Goal: Check status: Check status

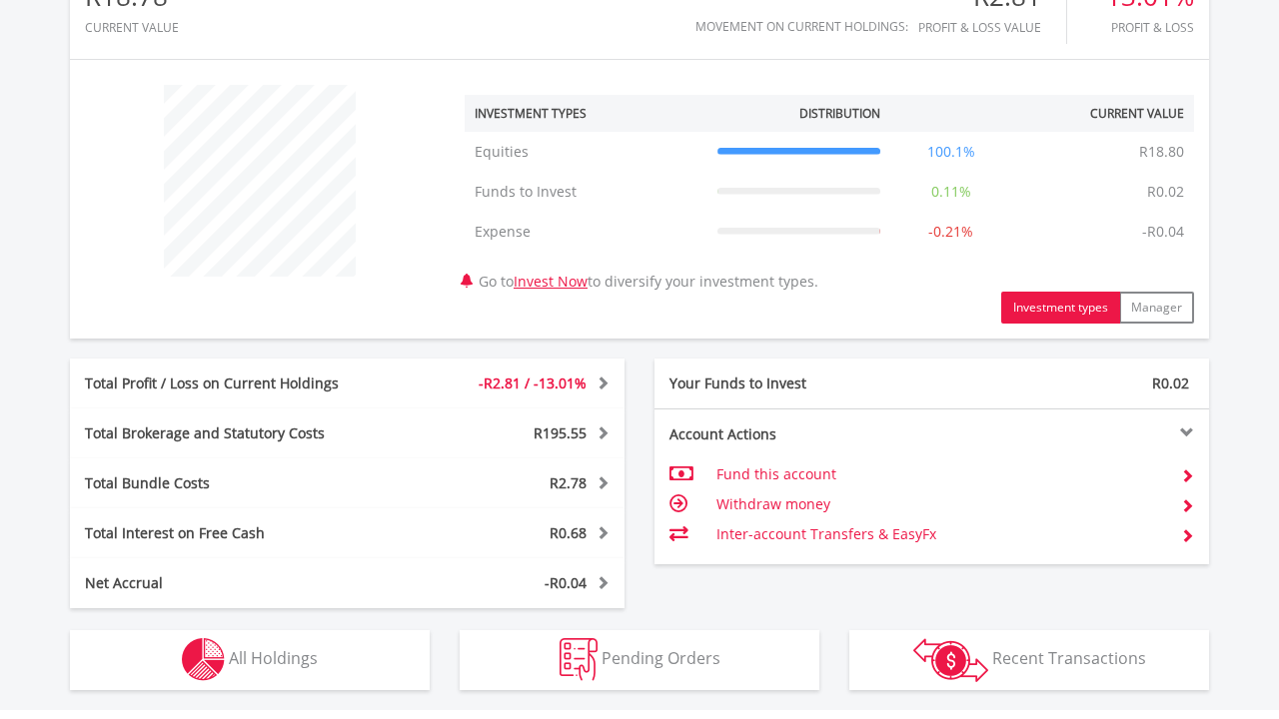
scroll to position [696, 0]
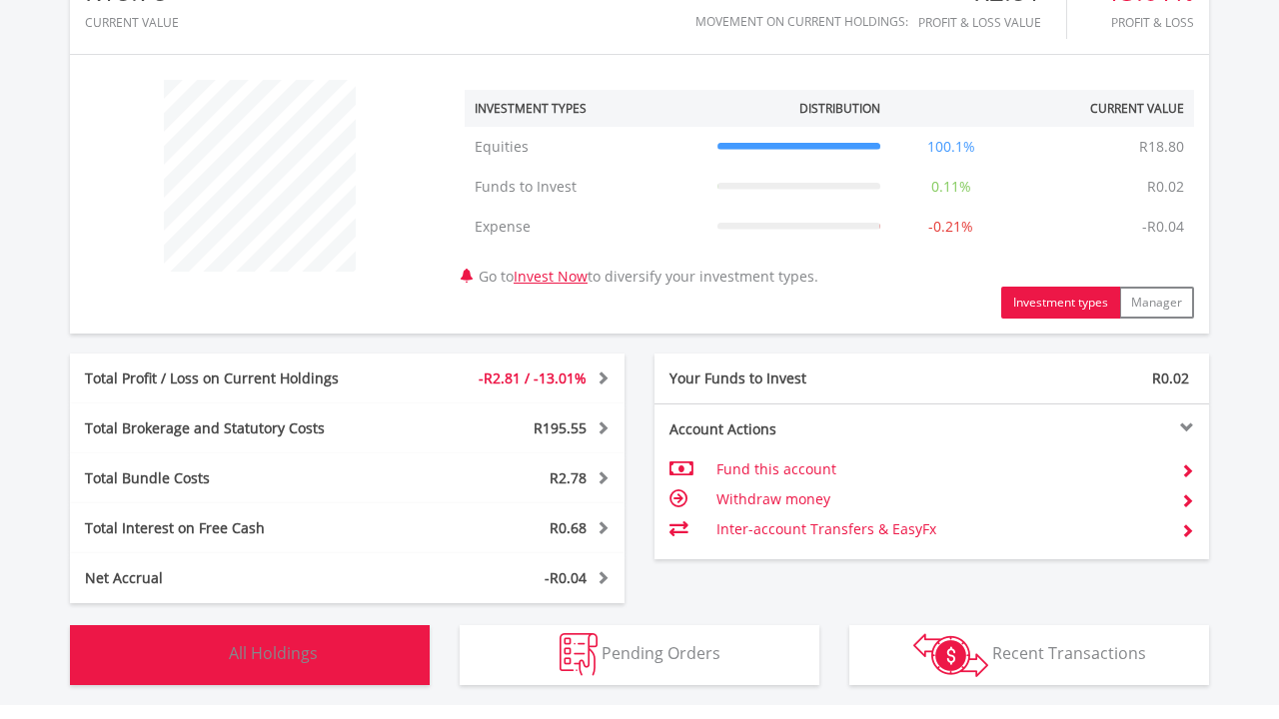
click at [326, 479] on button "Holdings All Holdings" at bounding box center [250, 655] width 360 height 60
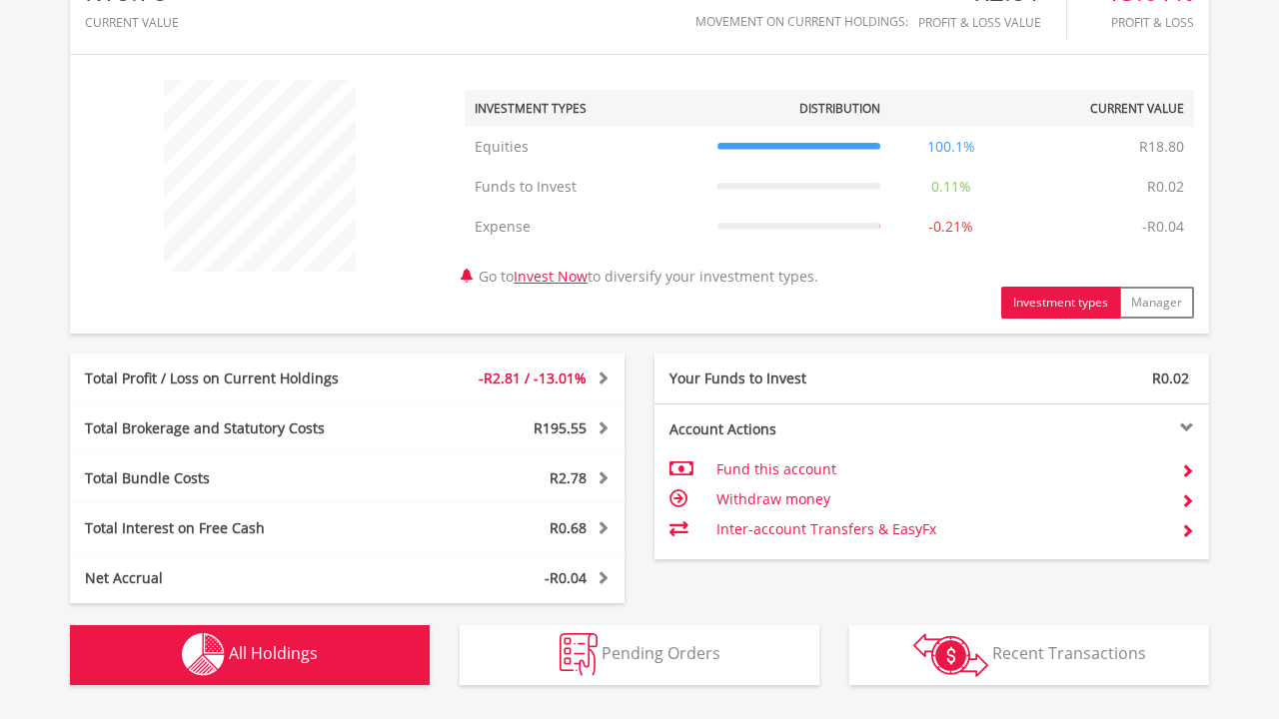
scroll to position [1440, 0]
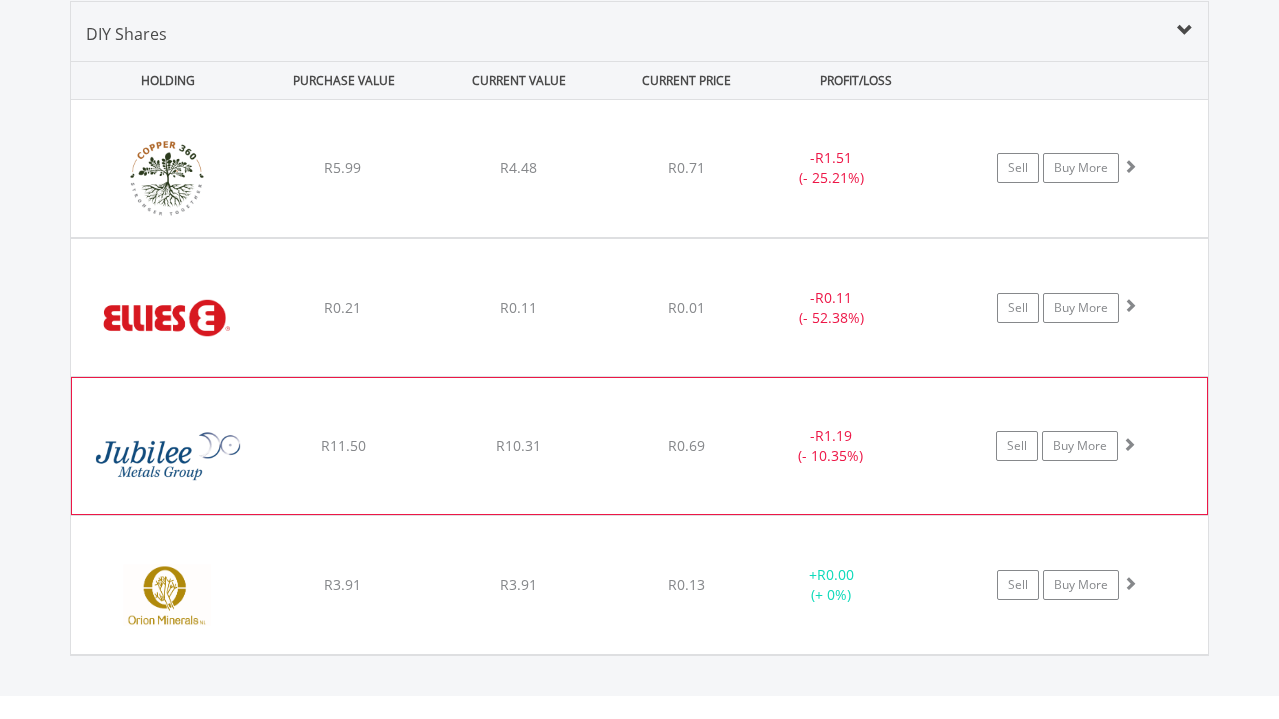
click at [599, 237] on div "﻿ Jubilee Metals Group PLC R11.50 R10.31 R0.69 - R1.19 (- 10.35%) Sell Buy More" at bounding box center [639, 168] width 1137 height 137
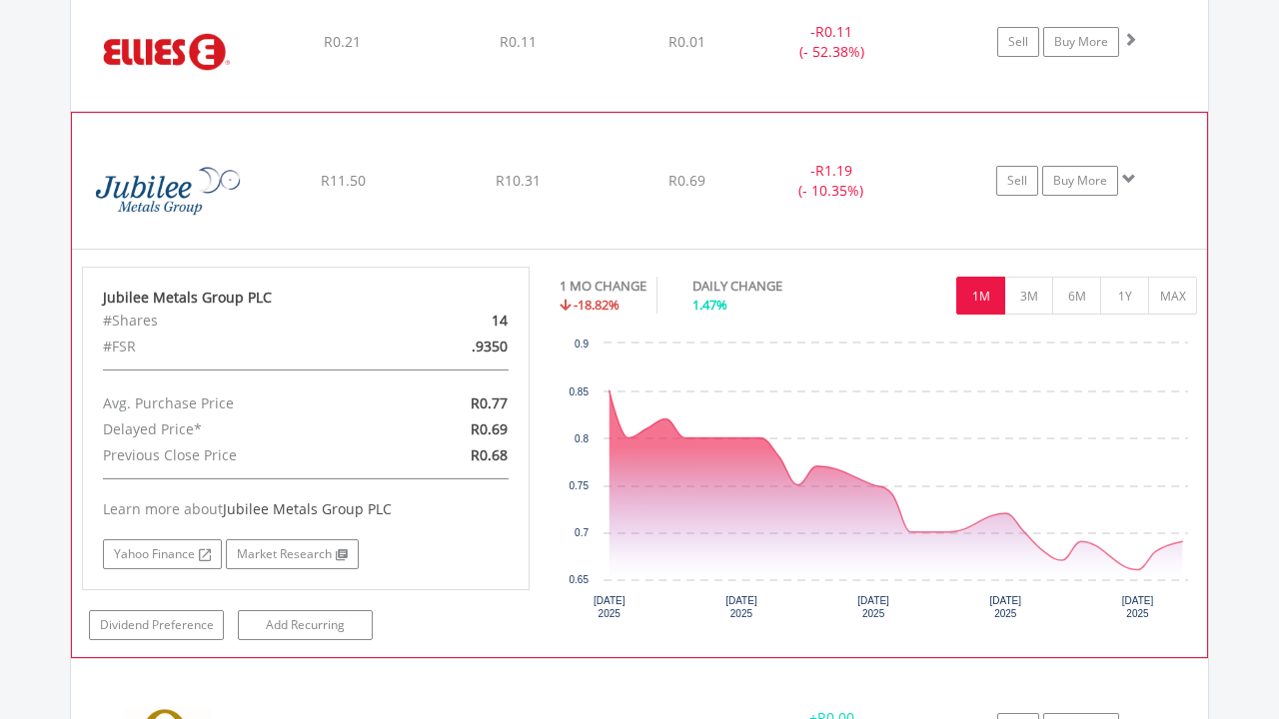
scroll to position [1801, 0]
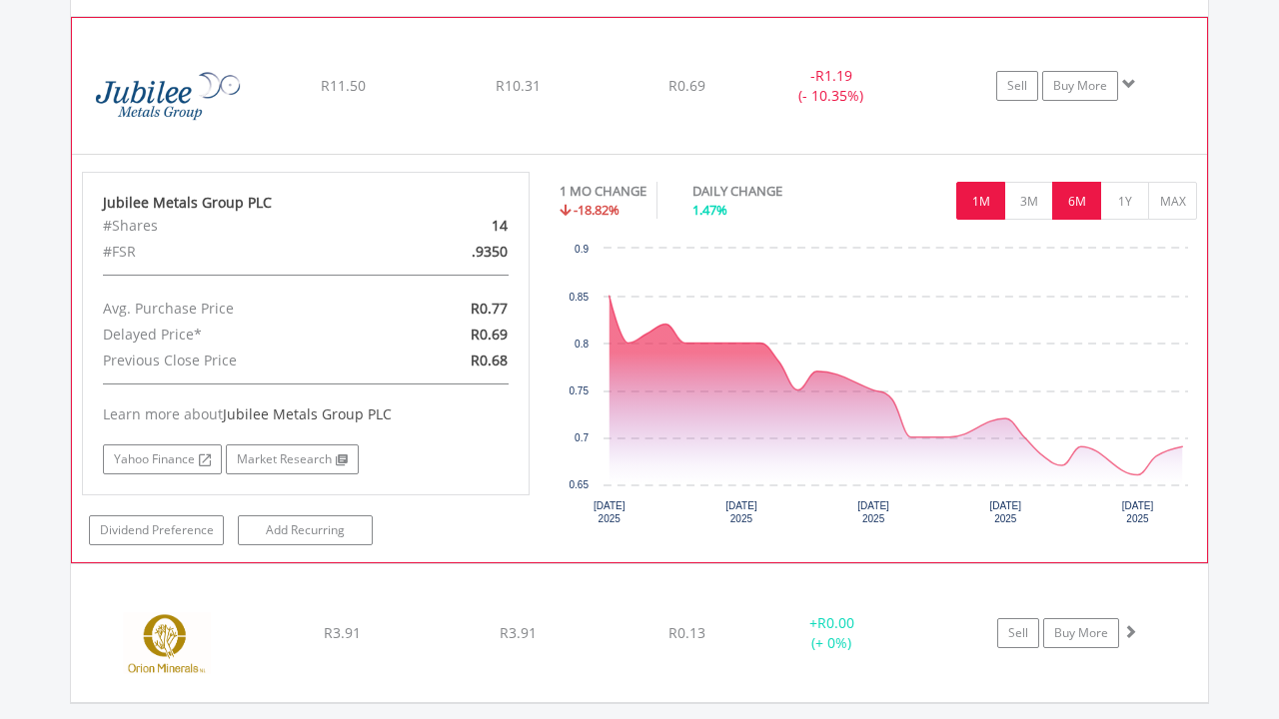
click at [851, 182] on button "6M" at bounding box center [1076, 201] width 49 height 38
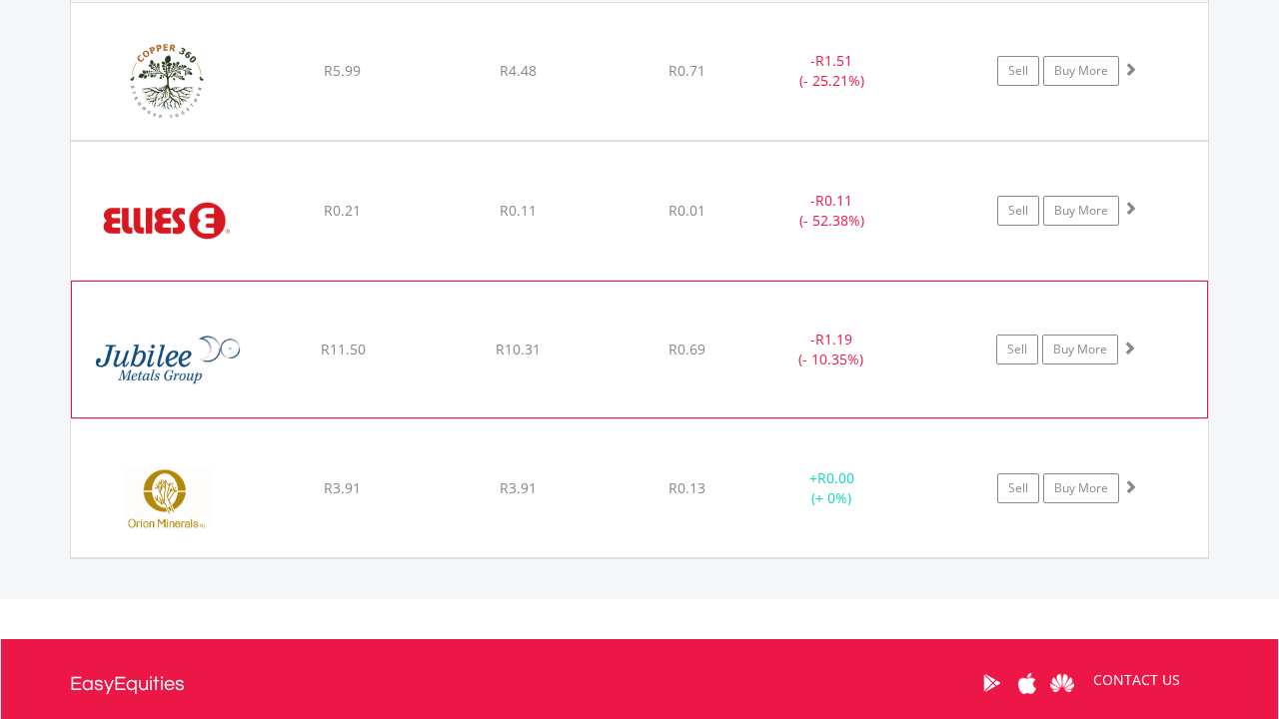
scroll to position [1577, 0]
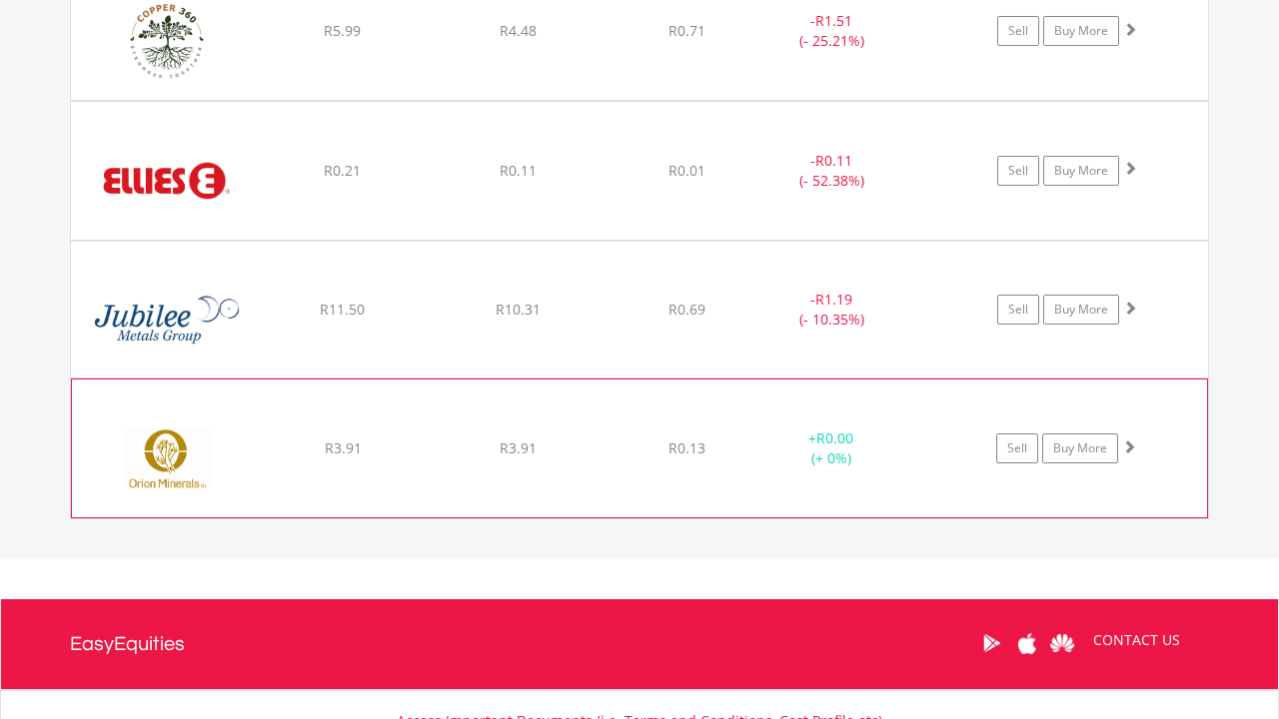
click at [589, 100] on div "﻿ Orion Minerals R3.91 R3.91 R0.13 + R0.00 (+ 0%) Sell Buy More" at bounding box center [639, 31] width 1137 height 137
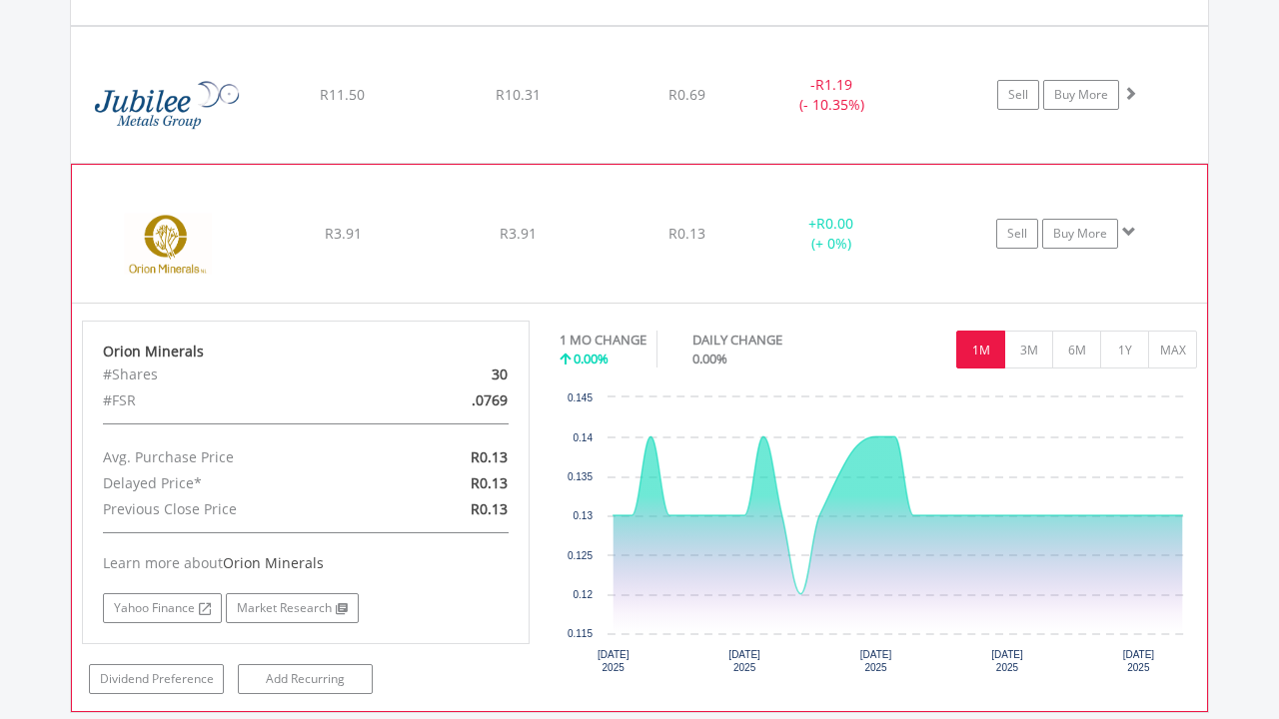
scroll to position [1725, 0]
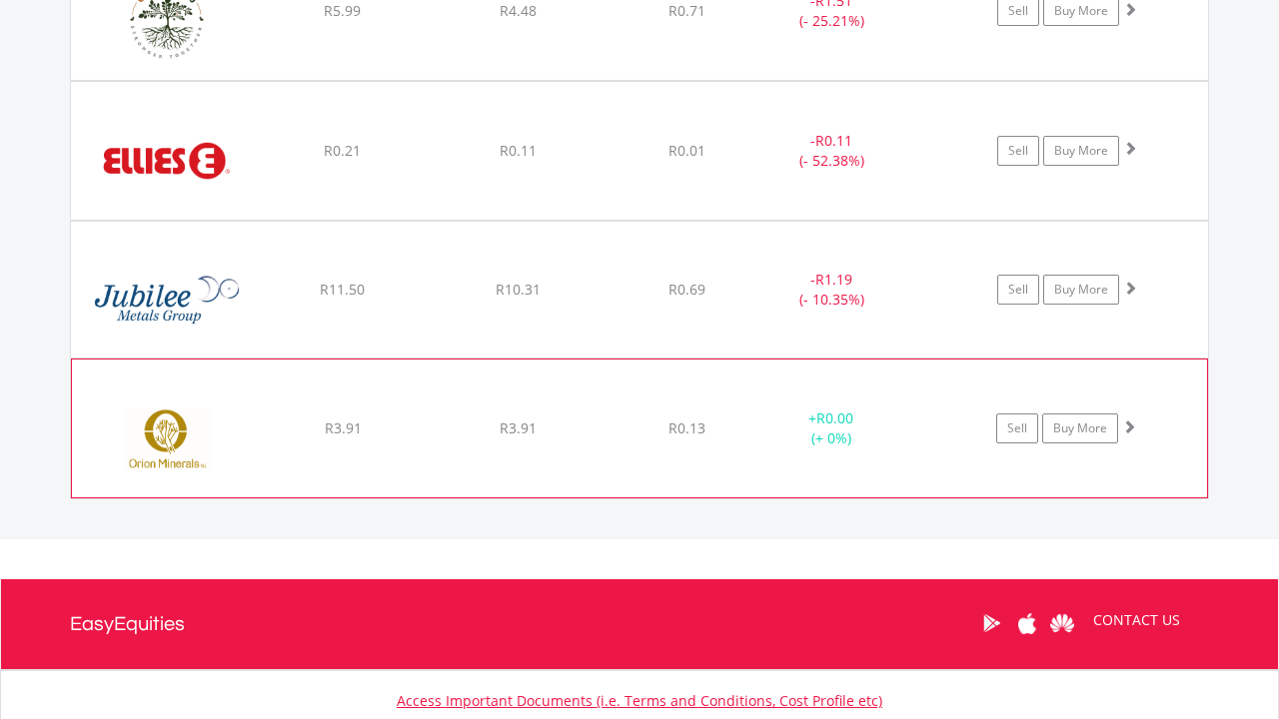
scroll to position [1328, 0]
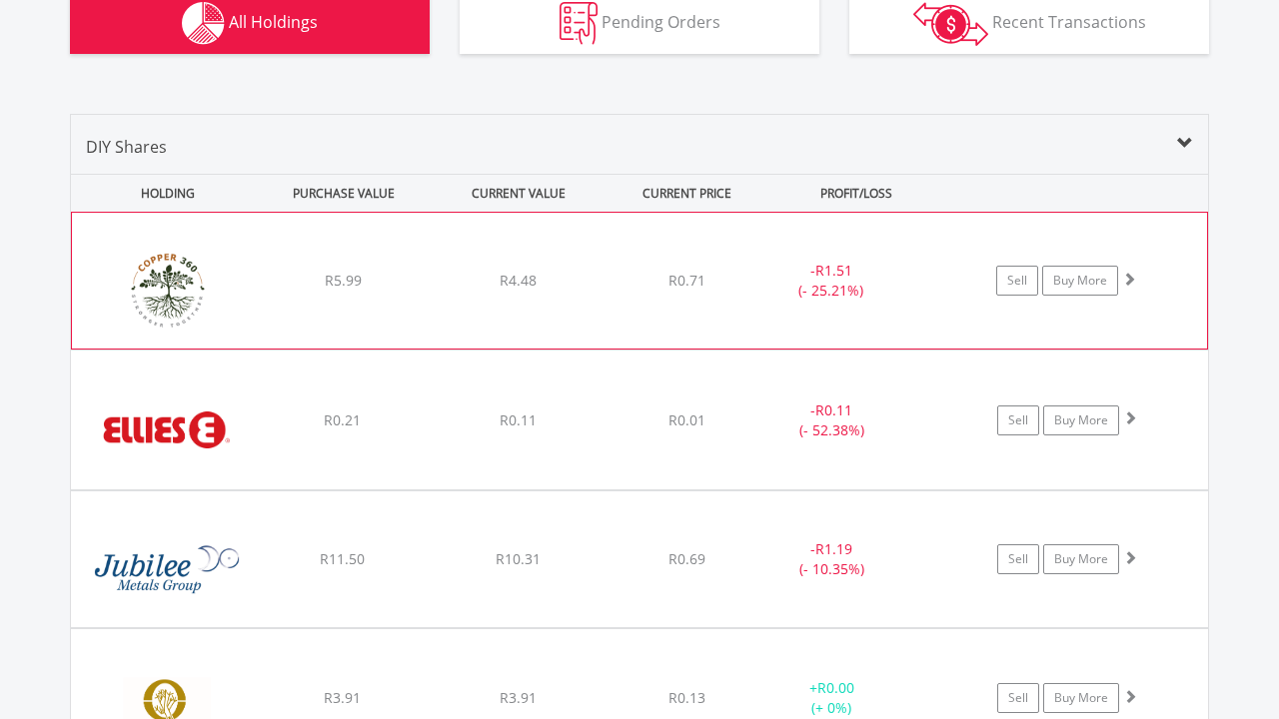
click at [589, 260] on div "﻿ Copper 360 Limited R5.99 R4.48 R0.71 - R1.51 (- 25.21%) Sell Buy More" at bounding box center [639, 281] width 1135 height 136
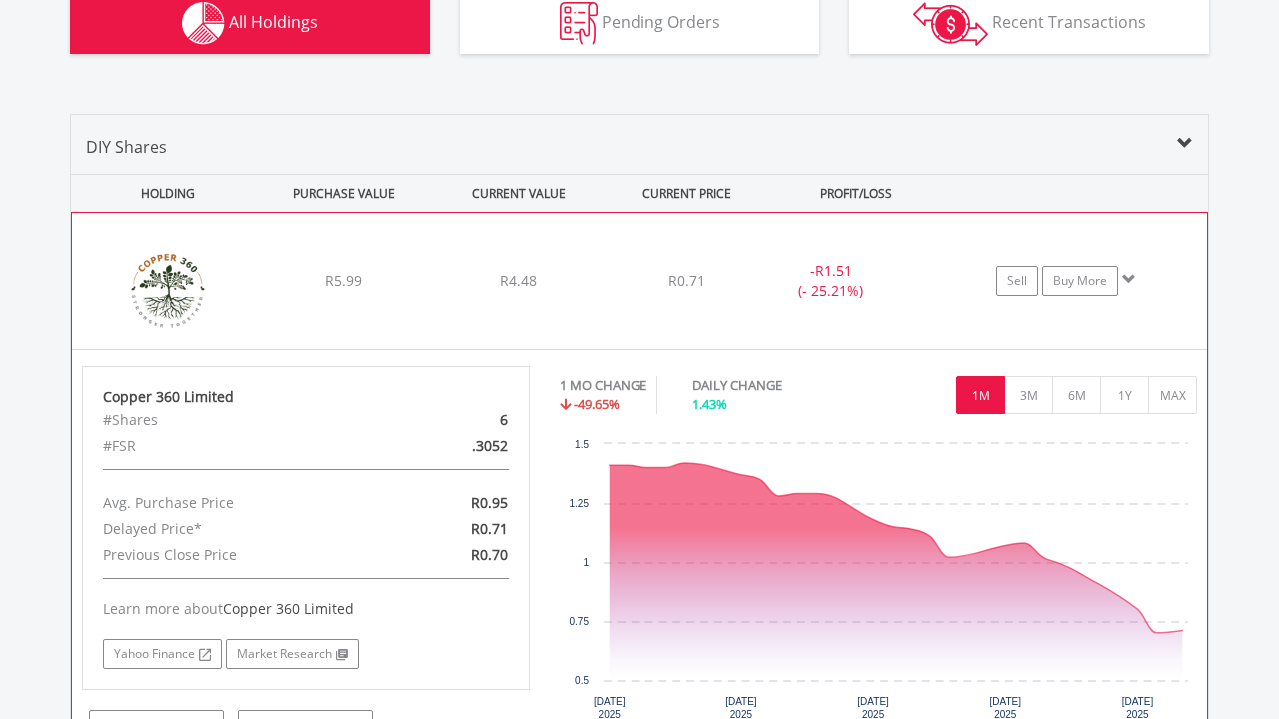
scroll to position [1270, 0]
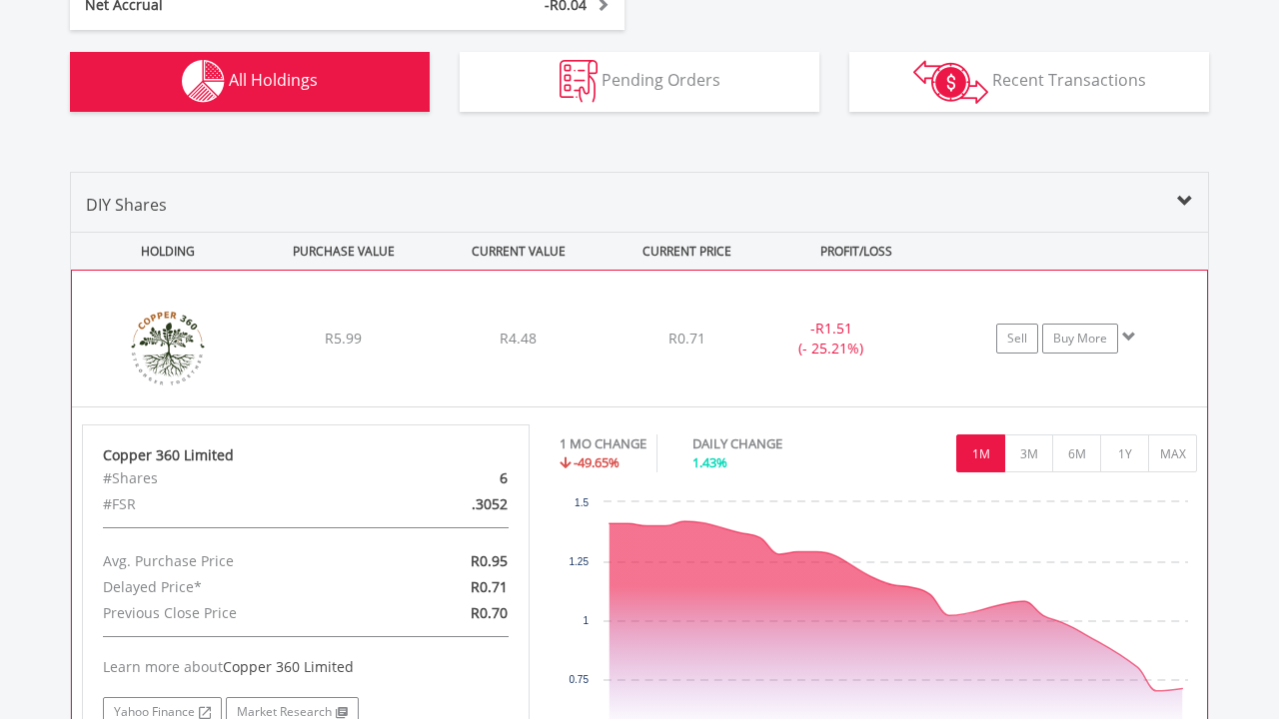
click at [589, 304] on div "﻿ Copper 360 Limited R5.99 R4.48 R0.71 - R1.51 (- 25.21%) Sell Buy More" at bounding box center [639, 339] width 1135 height 136
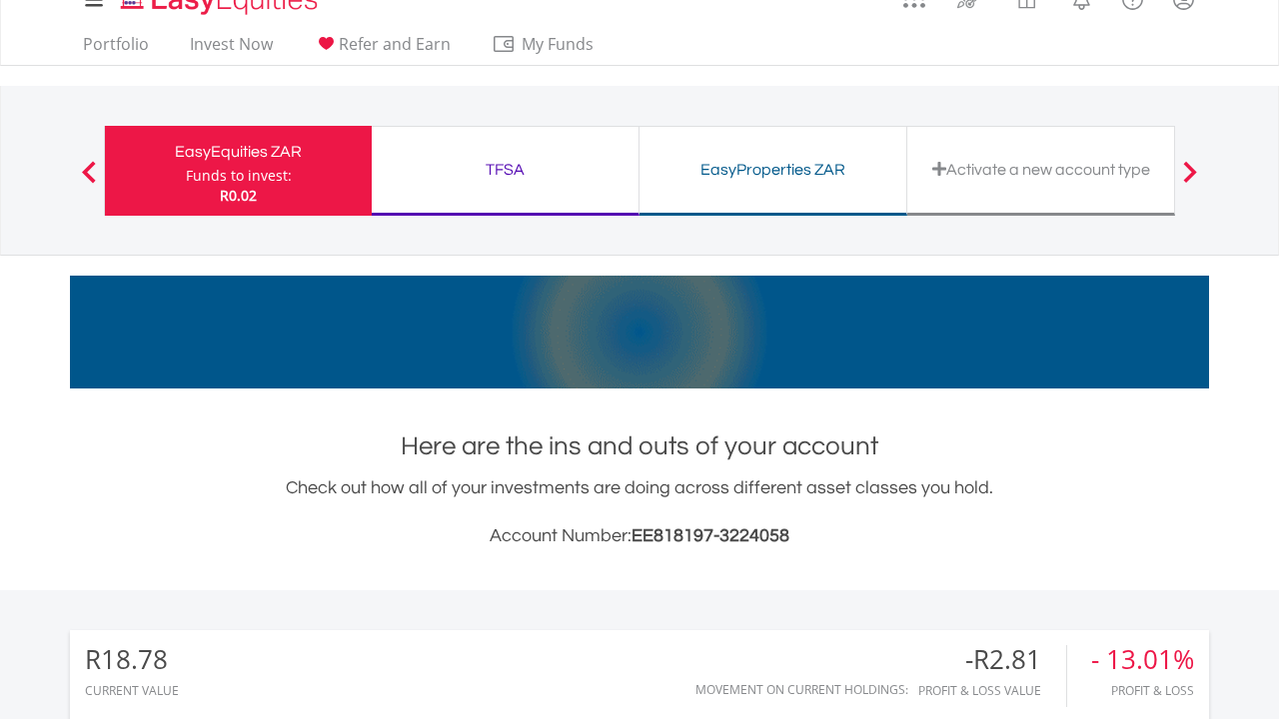
scroll to position [0, 0]
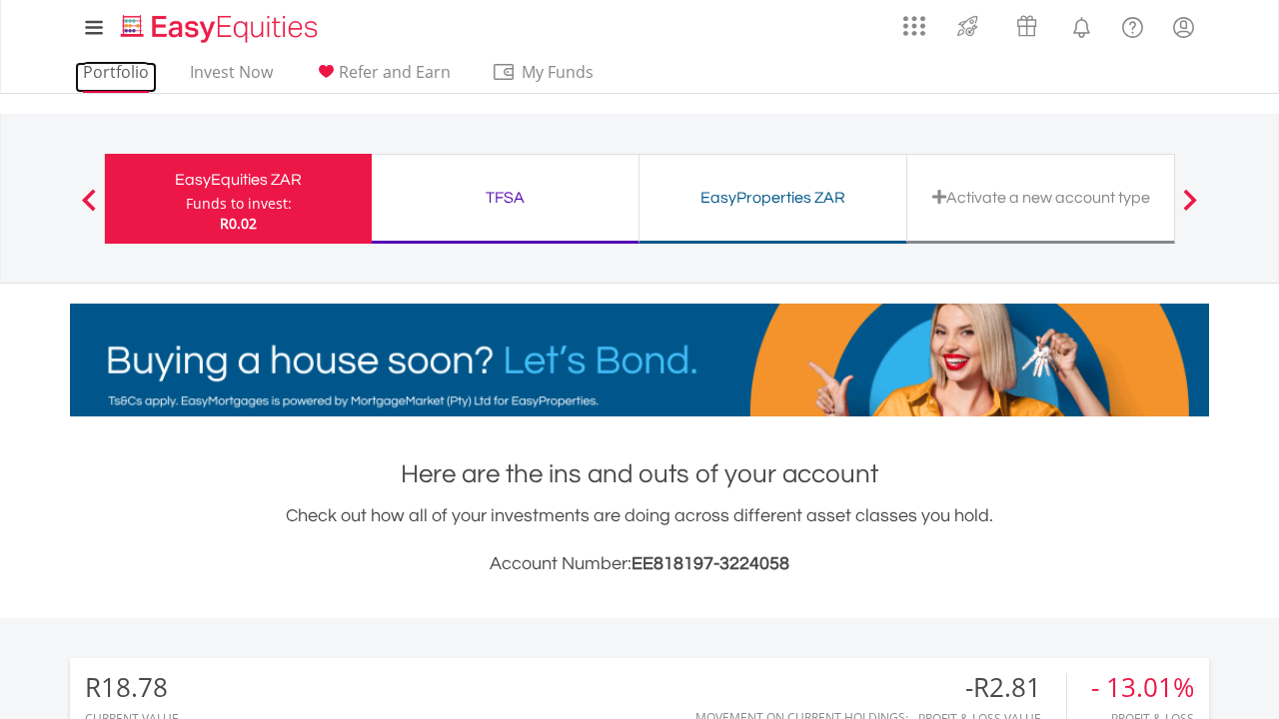
click at [122, 77] on link "Portfolio" at bounding box center [116, 77] width 82 height 31
